Goal: Check status: Check status

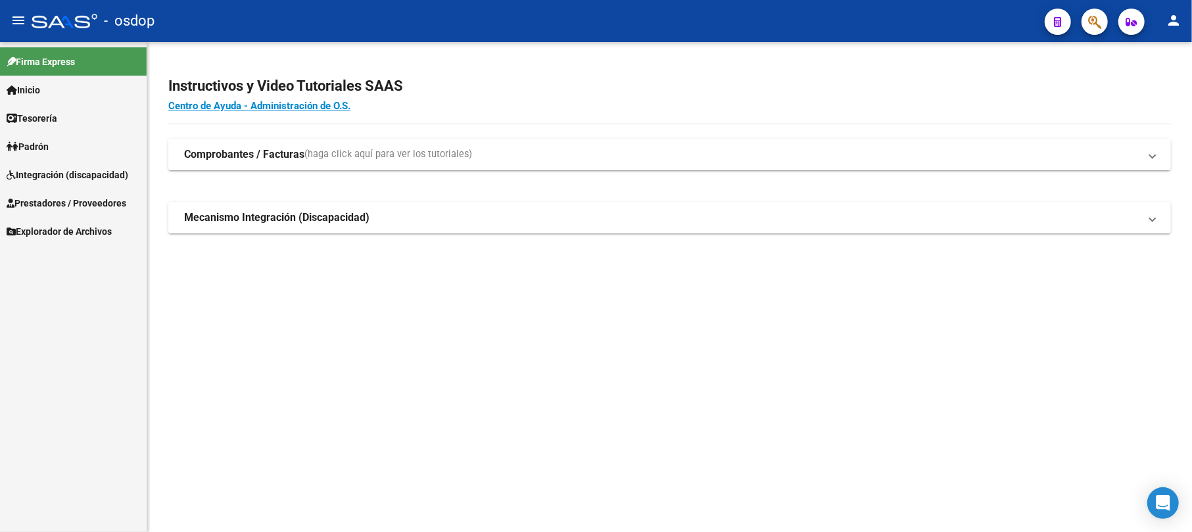
click at [60, 95] on link "Inicio" at bounding box center [73, 90] width 147 height 28
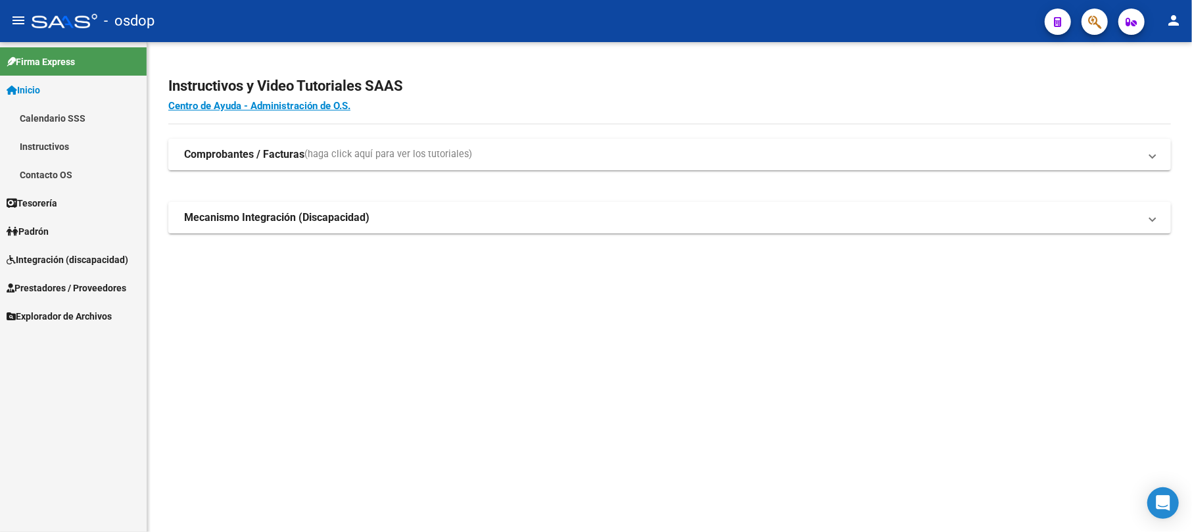
click at [57, 202] on span "Tesorería" at bounding box center [32, 203] width 51 height 14
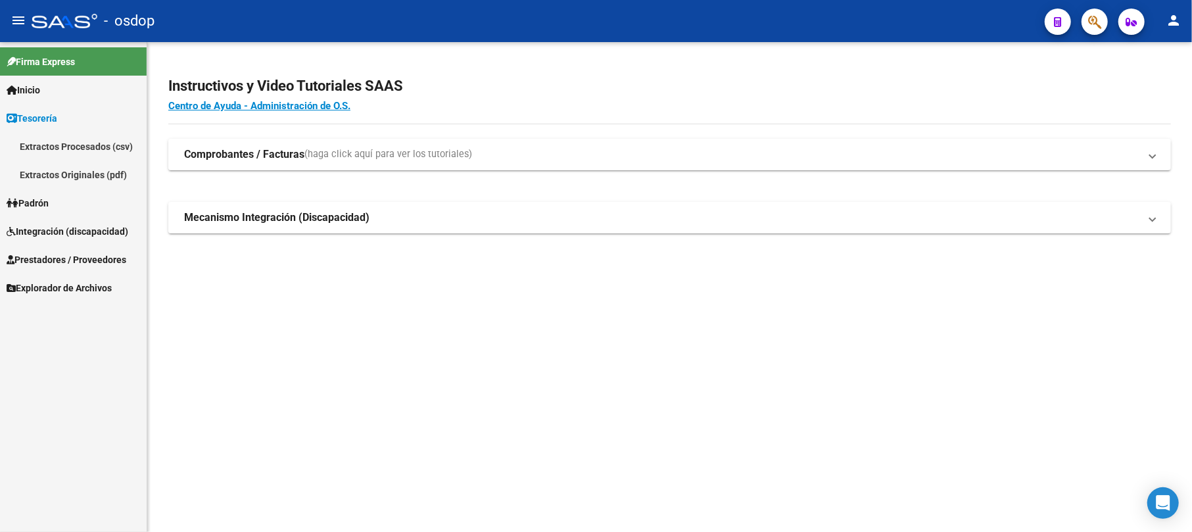
click at [66, 227] on span "Integración (discapacidad)" at bounding box center [68, 231] width 122 height 14
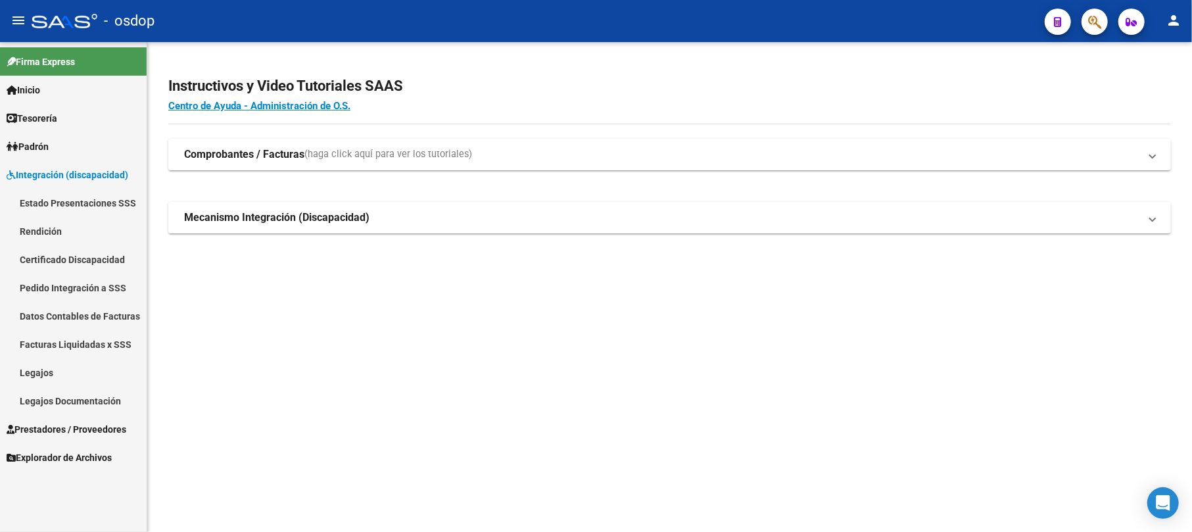
click at [62, 222] on link "Rendición" at bounding box center [73, 231] width 147 height 28
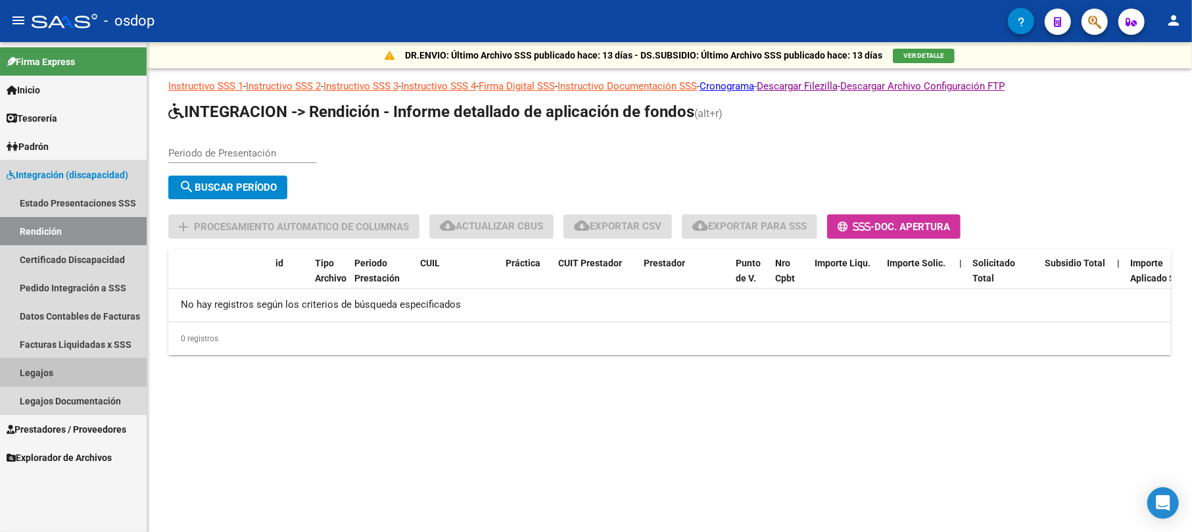
click at [39, 373] on link "Legajos" at bounding box center [73, 372] width 147 height 28
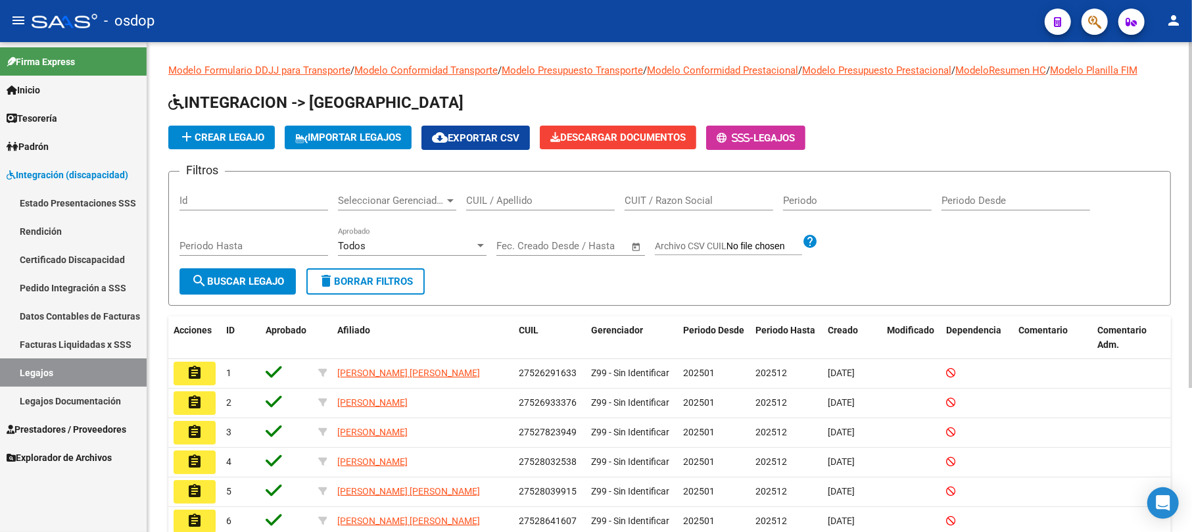
click at [377, 208] on div "Seleccionar Gerenciador Seleccionar Gerenciador" at bounding box center [397, 196] width 118 height 28
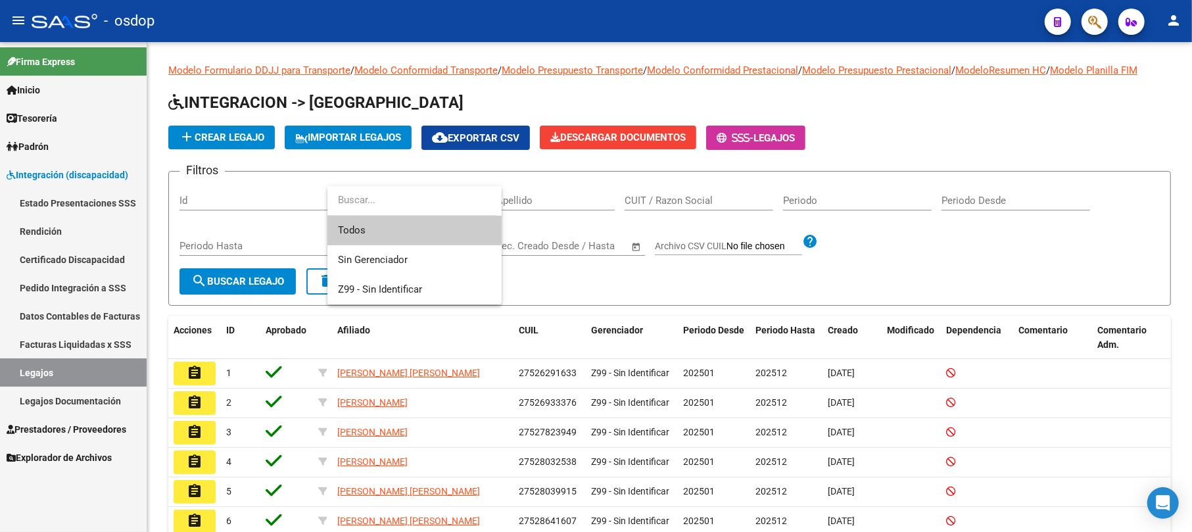
click at [382, 201] on input "dropdown search" at bounding box center [411, 200] width 169 height 30
click at [618, 195] on div at bounding box center [596, 266] width 1192 height 532
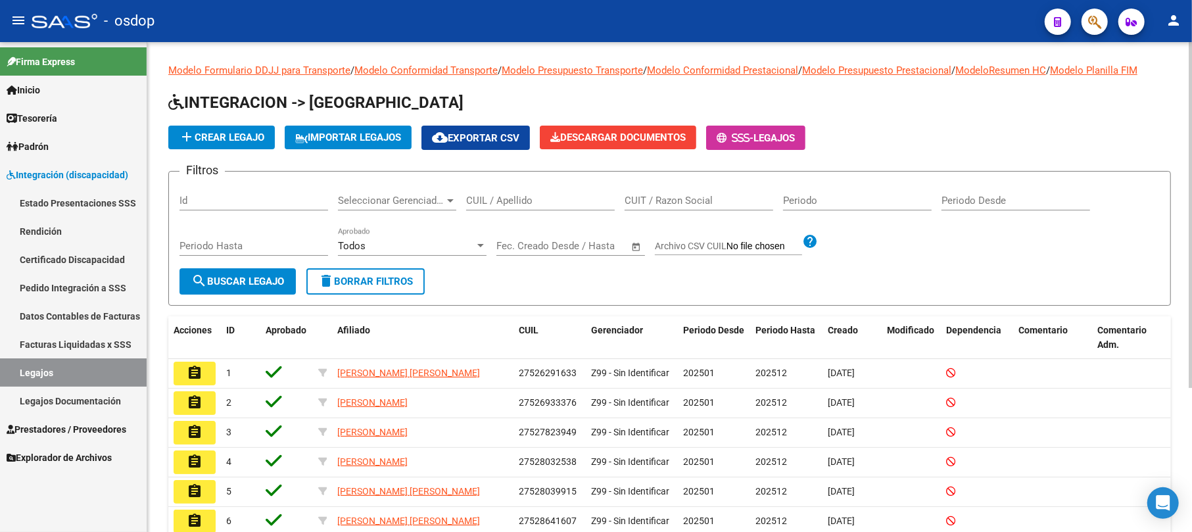
click at [505, 195] on input "CUIL / Apellido" at bounding box center [540, 201] width 149 height 12
paste input "20540374784"
type input "20540374784"
click at [227, 279] on span "search Buscar Legajo" at bounding box center [237, 281] width 93 height 12
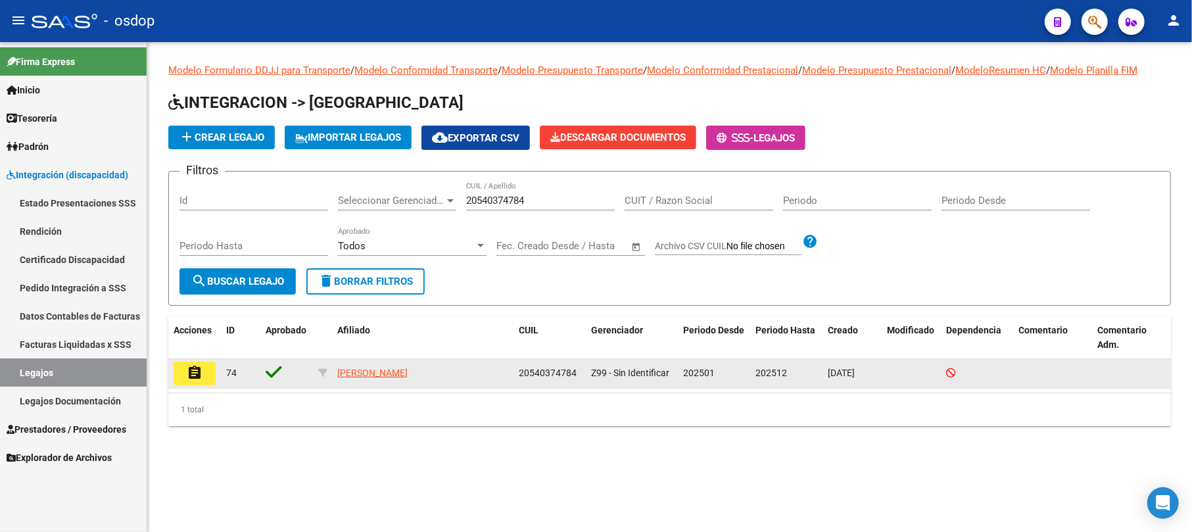
click at [201, 365] on mat-icon "assignment" at bounding box center [195, 373] width 16 height 16
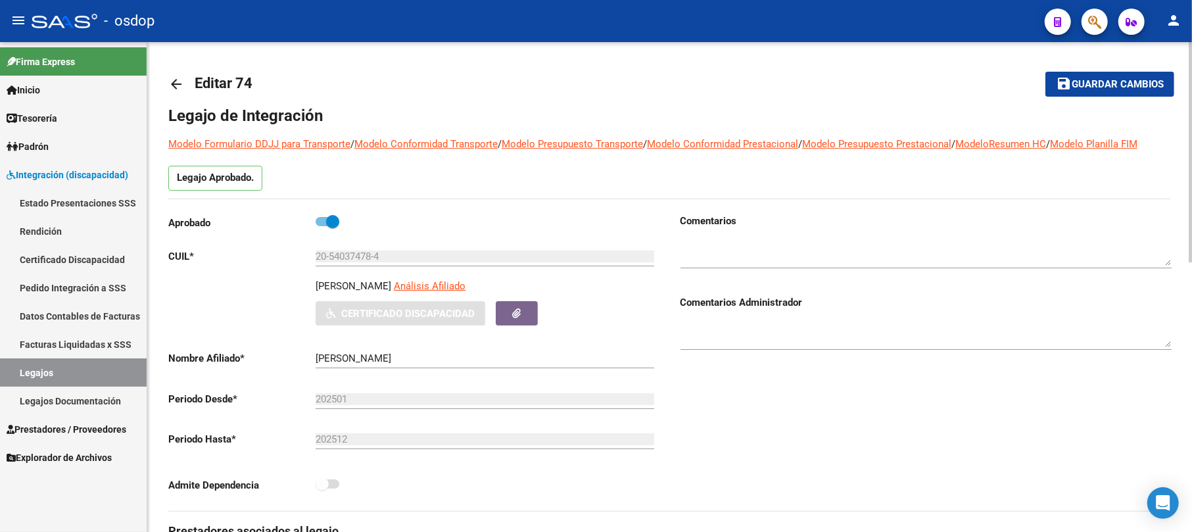
type input "[PERSON_NAME]"
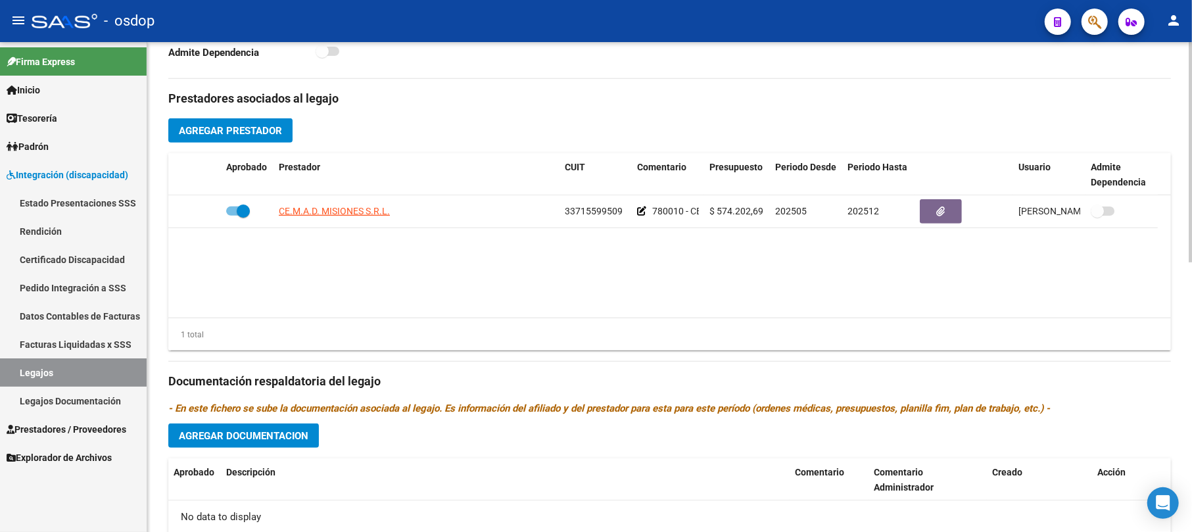
scroll to position [424, 0]
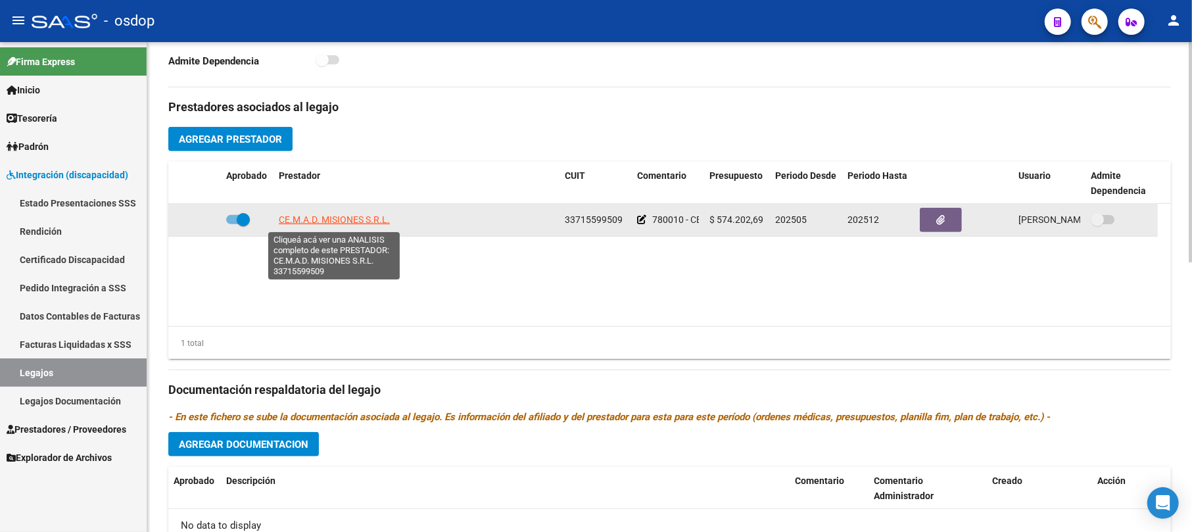
click at [316, 221] on span "CE.M.A.D. MISIONES S.R.L." at bounding box center [334, 219] width 111 height 11
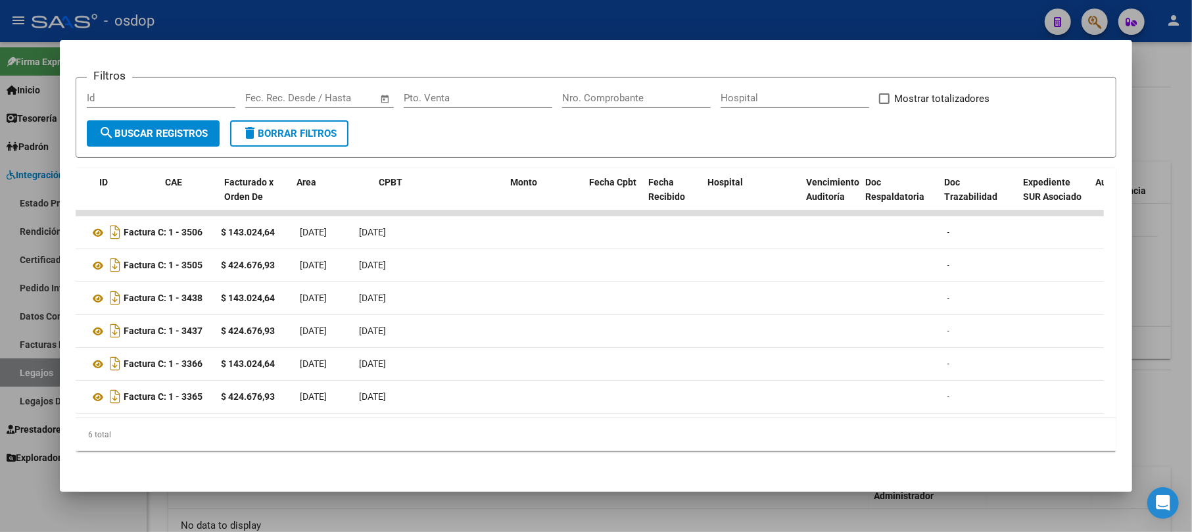
scroll to position [0, 0]
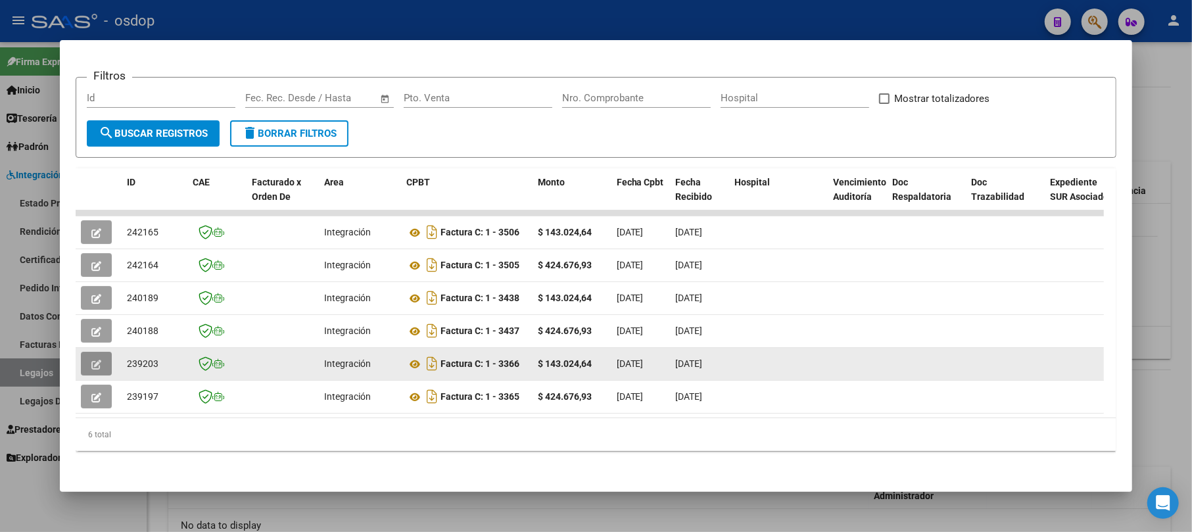
click at [98, 356] on button "button" at bounding box center [96, 364] width 31 height 24
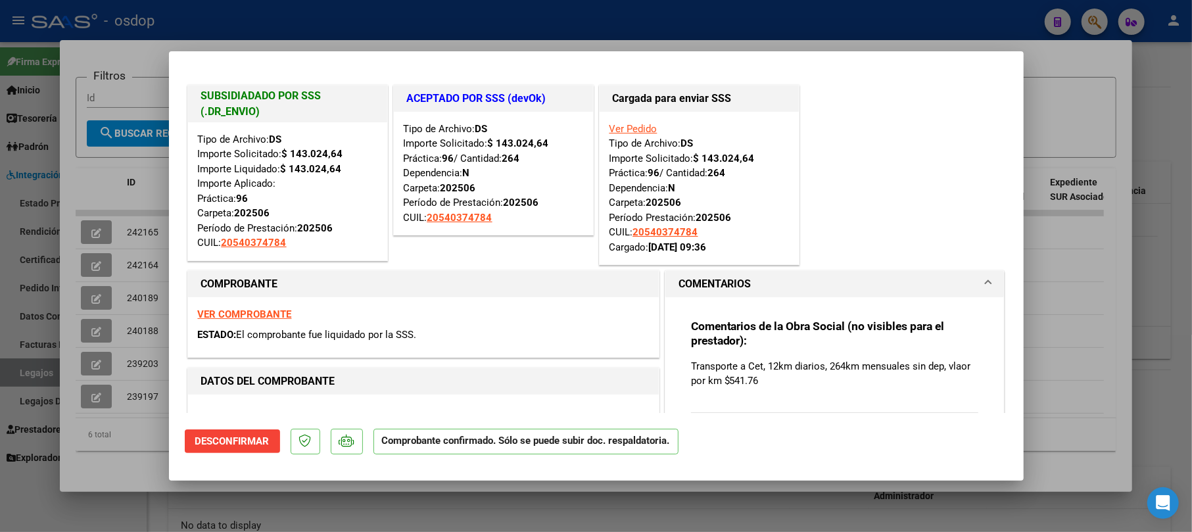
type input "$ 0,00"
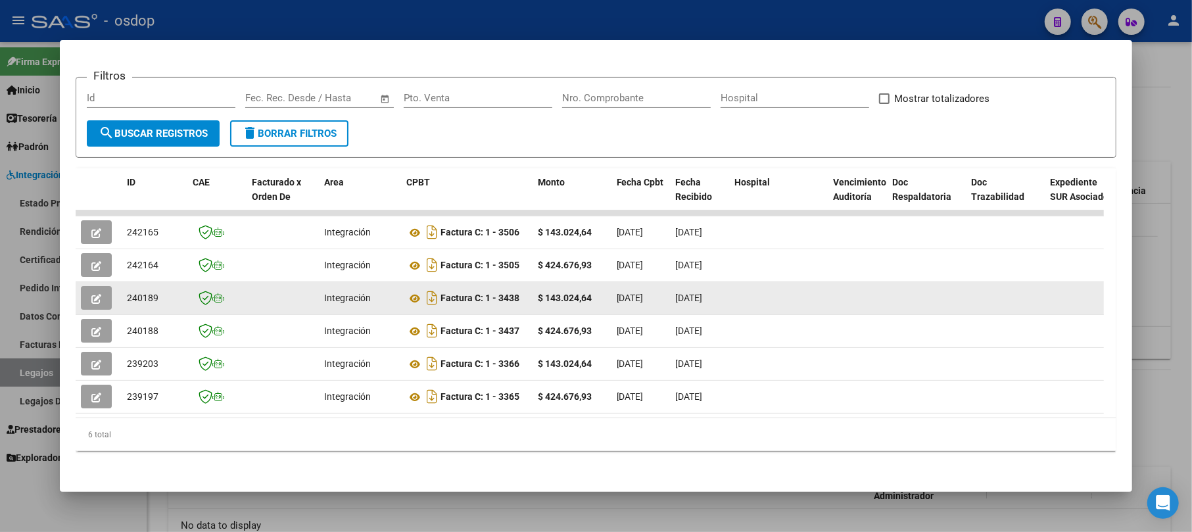
click at [104, 290] on button "button" at bounding box center [96, 298] width 31 height 24
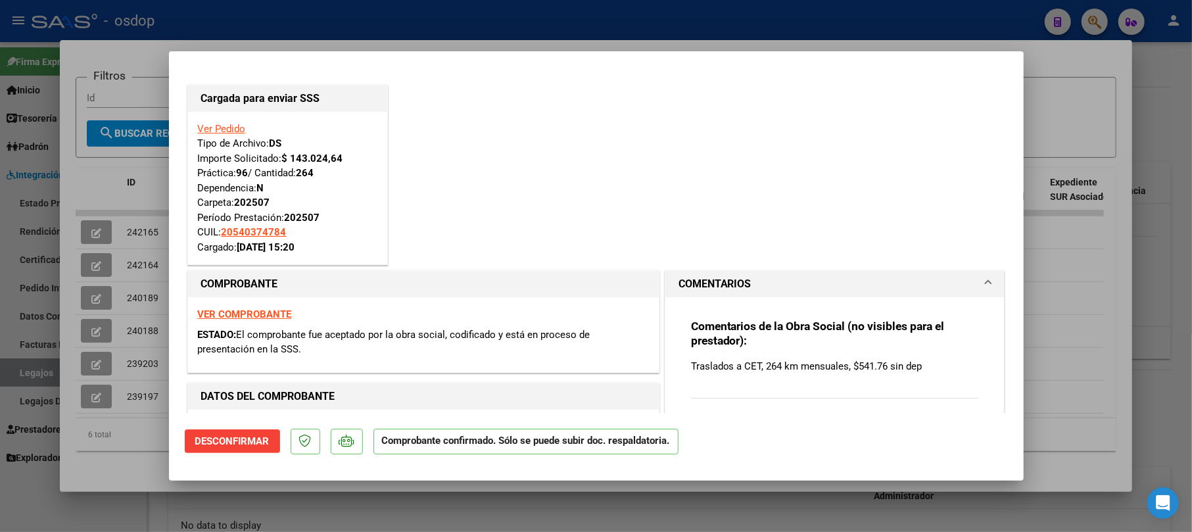
type input "$ 0,00"
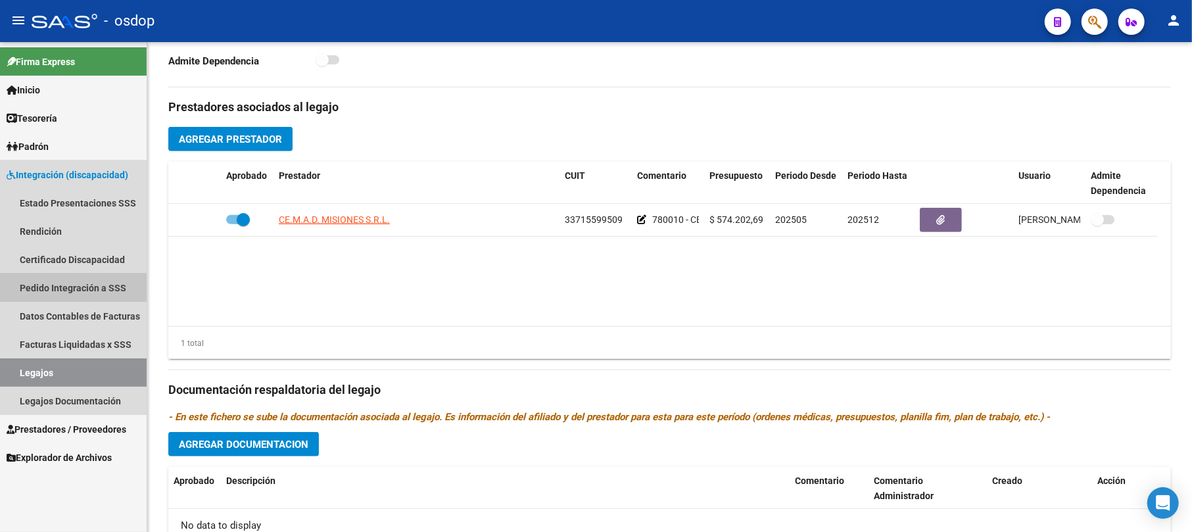
click at [60, 292] on link "Pedido Integración a SSS" at bounding box center [73, 287] width 147 height 28
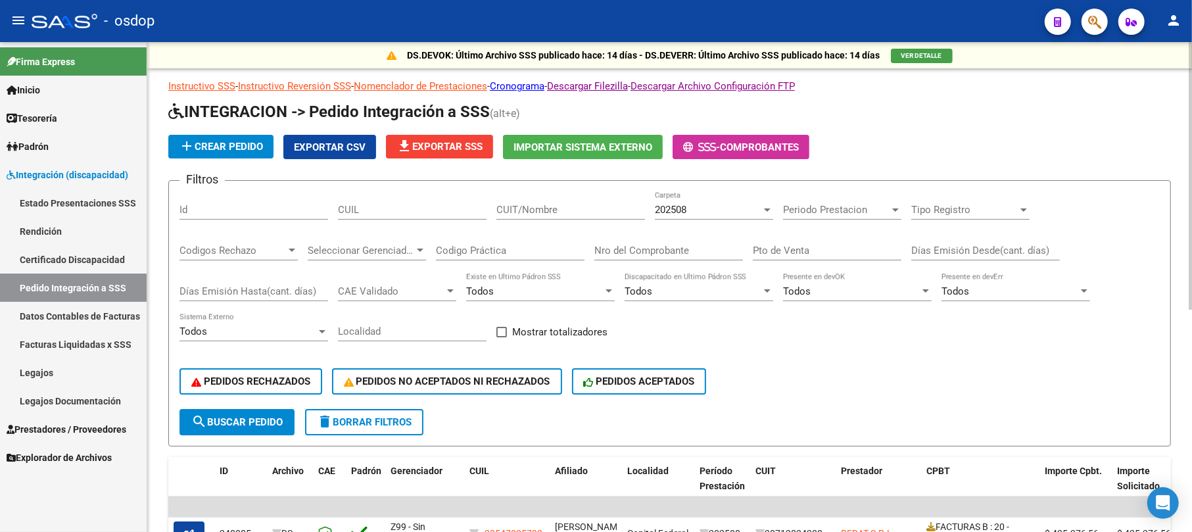
click at [372, 212] on input "CUIL" at bounding box center [412, 210] width 149 height 12
paste input "33715599509"
type input "33715599509"
click at [248, 421] on span "search Buscar Pedido" at bounding box center [236, 422] width 91 height 12
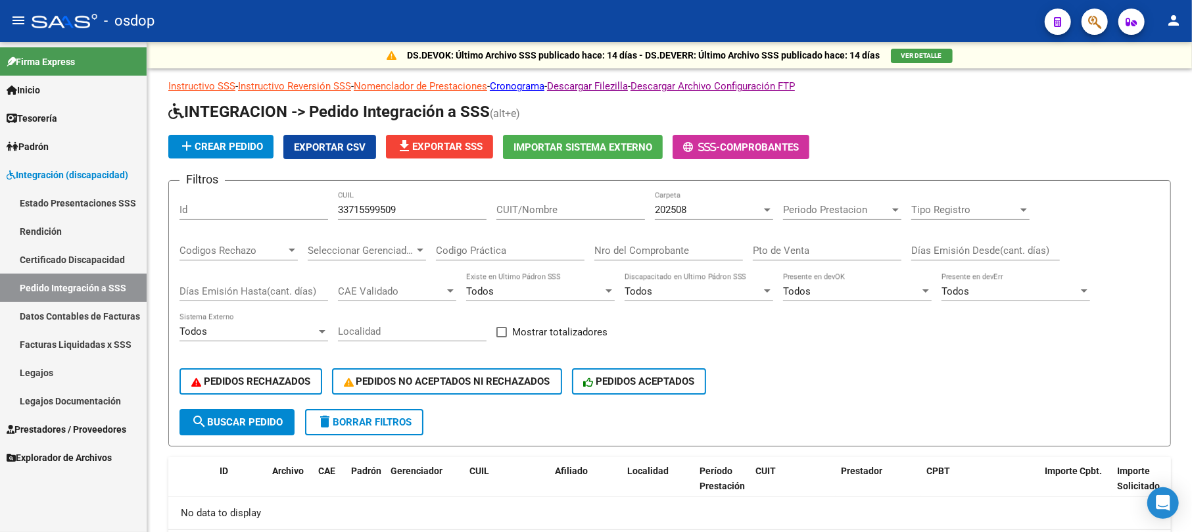
click at [45, 367] on link "Legajos" at bounding box center [73, 372] width 147 height 28
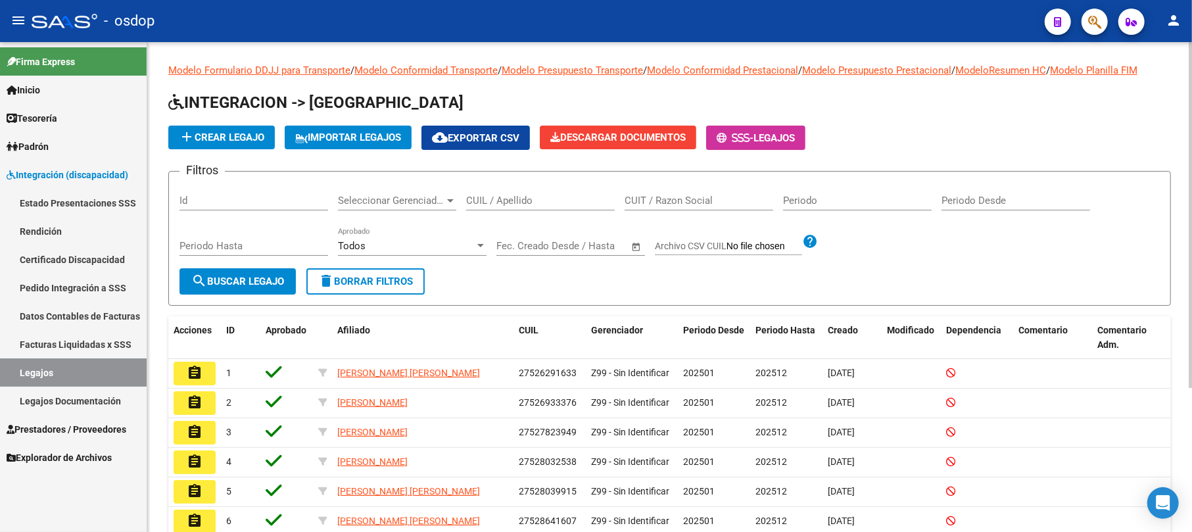
click at [379, 200] on span "Seleccionar Gerenciador" at bounding box center [391, 201] width 106 height 12
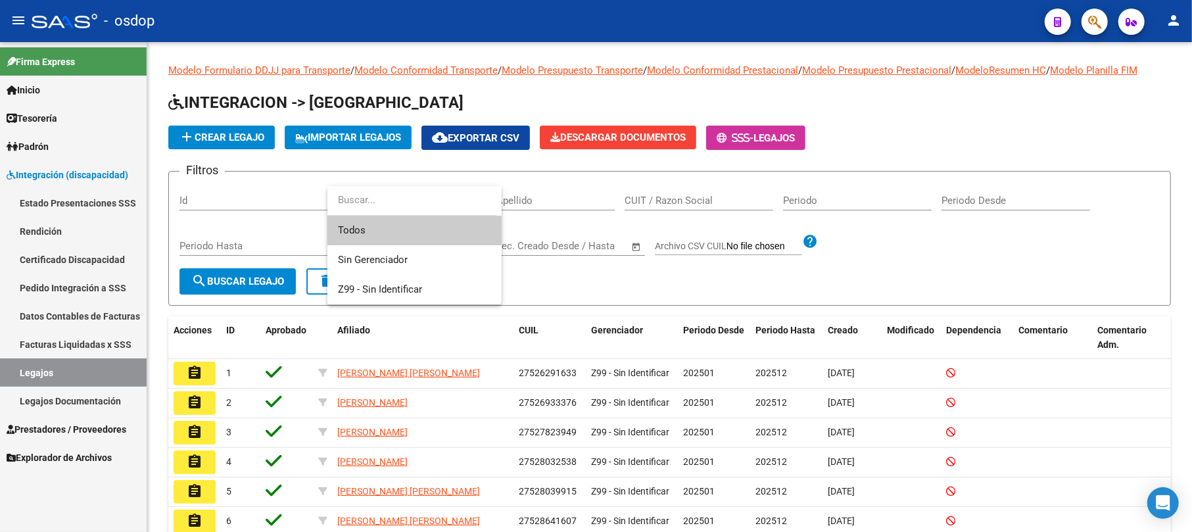
click at [515, 197] on div at bounding box center [596, 266] width 1192 height 532
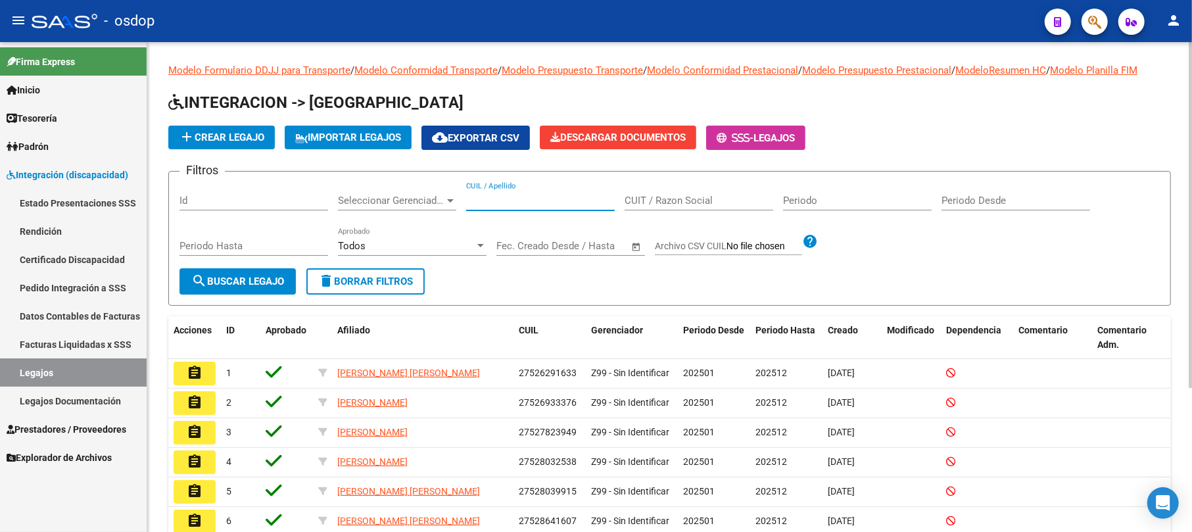
click at [532, 198] on input "CUIL / Apellido" at bounding box center [540, 201] width 149 height 12
paste input "33715599509"
type input "33715599509"
click at [275, 281] on span "search Buscar Legajo" at bounding box center [237, 281] width 93 height 12
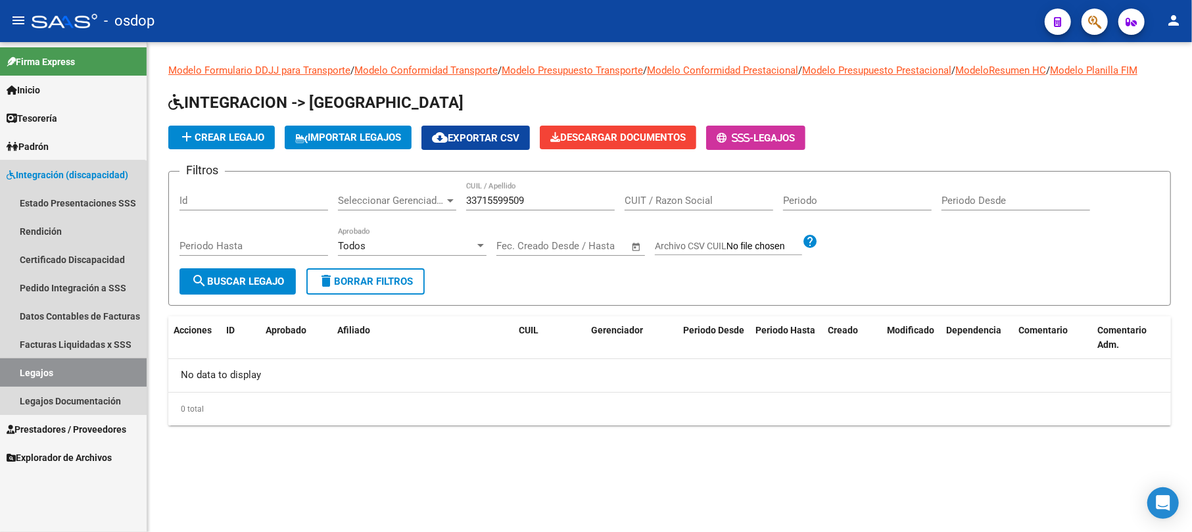
click at [53, 366] on link "Legajos" at bounding box center [73, 372] width 147 height 28
